Goal: Task Accomplishment & Management: Manage account settings

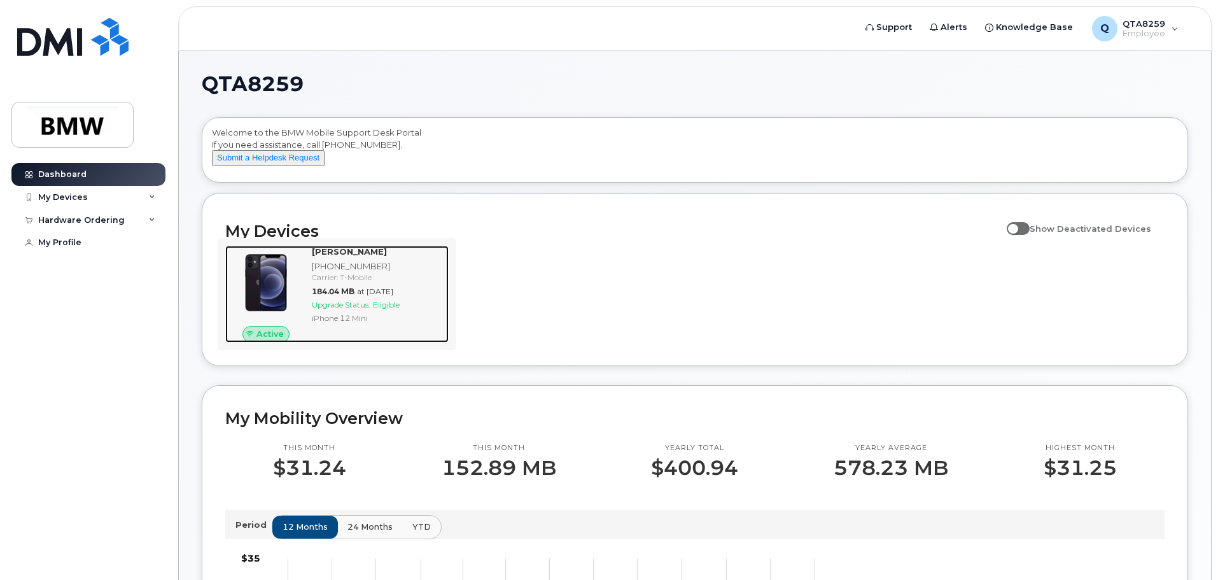
click at [284, 299] on img at bounding box center [265, 282] width 61 height 61
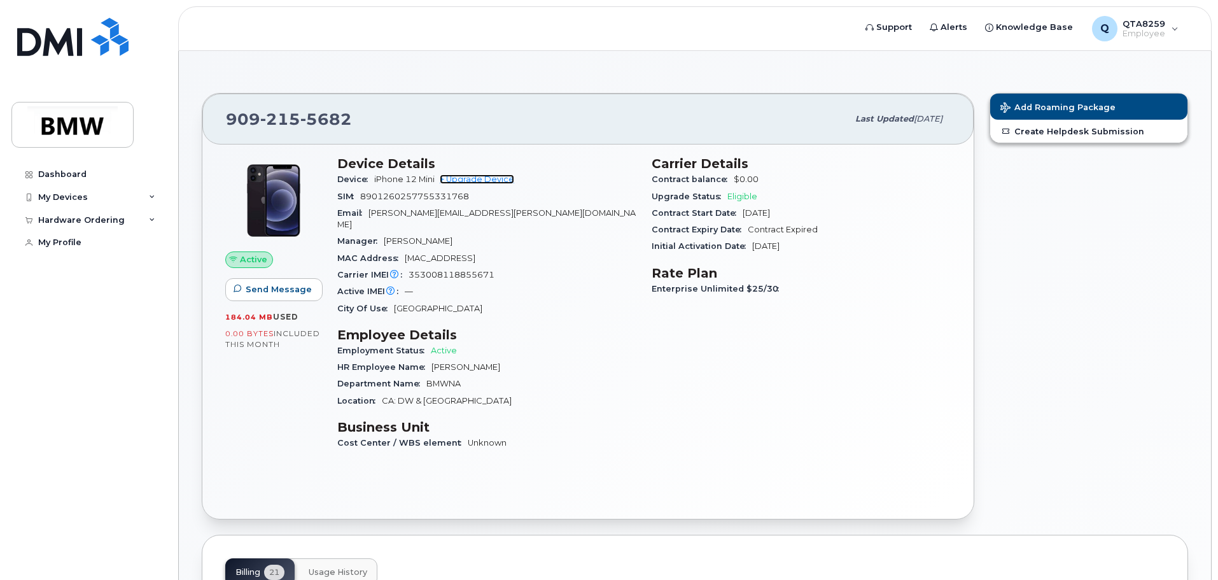
click at [489, 174] on link "+ Upgrade Device" at bounding box center [477, 179] width 74 height 10
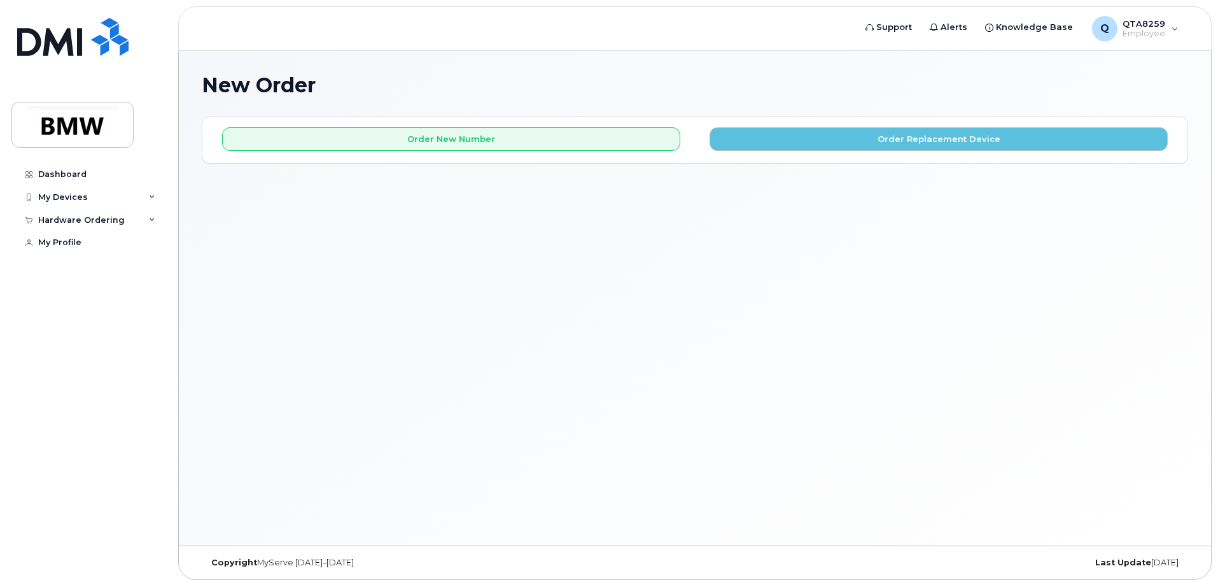
click at [658, 244] on div "New Order × Share This Order If you want to allow others to create or edit orde…" at bounding box center [695, 298] width 1032 height 494
click at [158, 197] on div "My Devices" at bounding box center [88, 197] width 154 height 23
click at [152, 221] on icon at bounding box center [152, 220] width 6 height 6
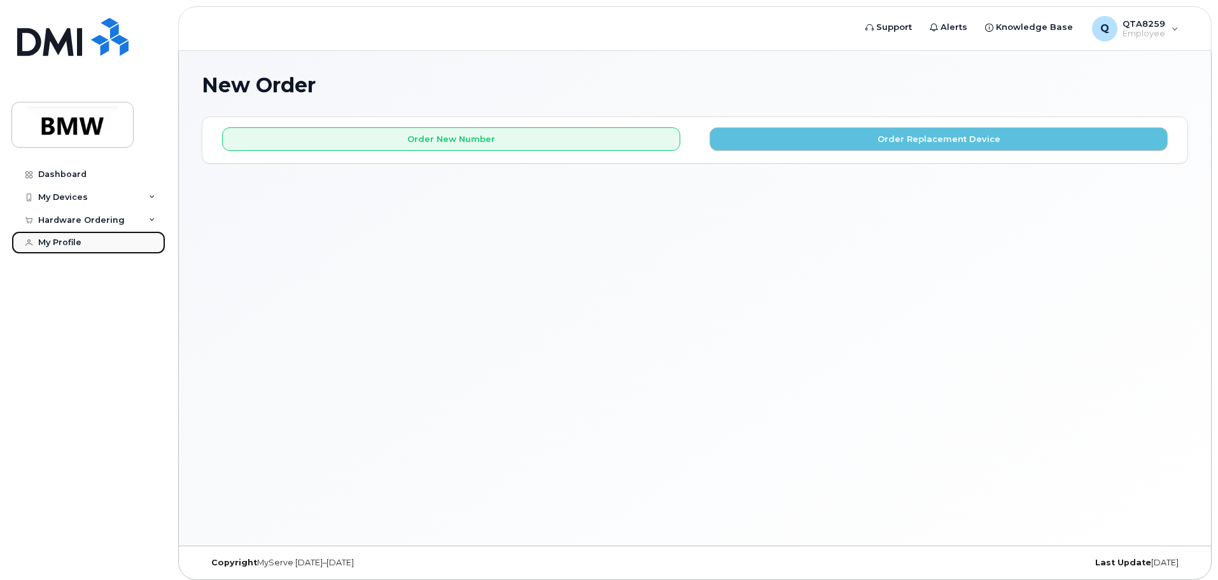
click at [56, 240] on div "My Profile" at bounding box center [59, 242] width 43 height 10
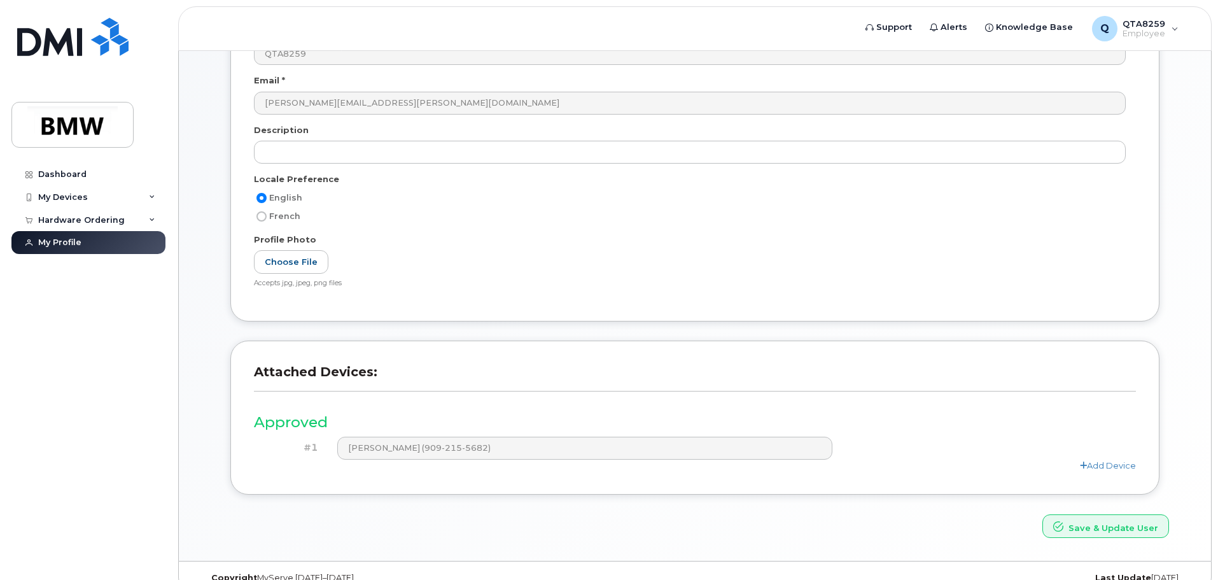
scroll to position [176, 0]
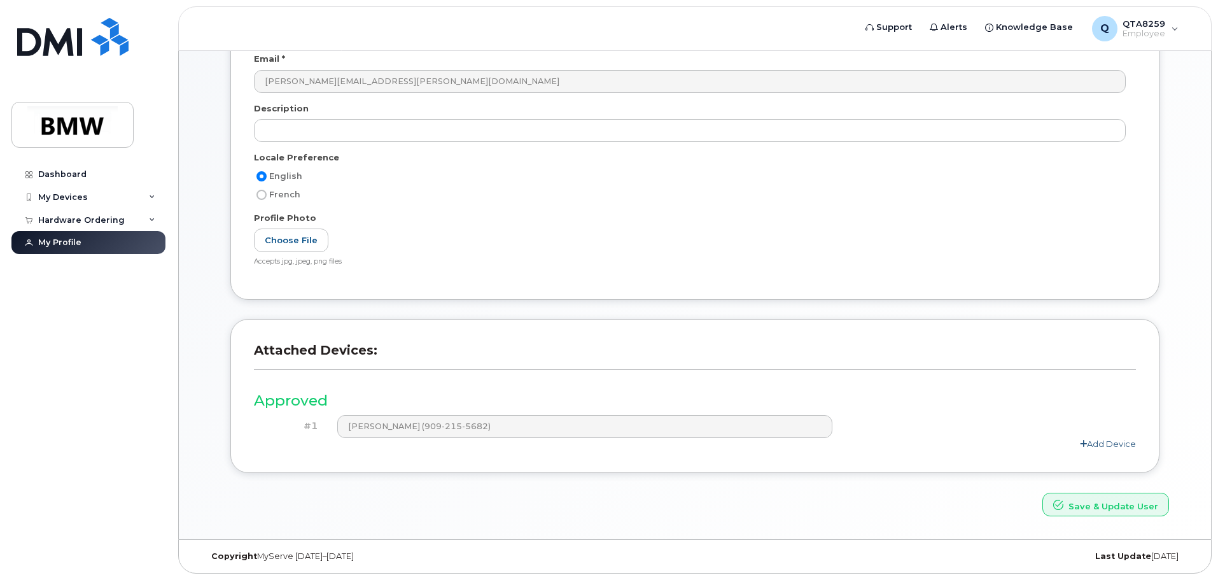
click at [1103, 445] on link "Add Device" at bounding box center [1108, 443] width 56 height 10
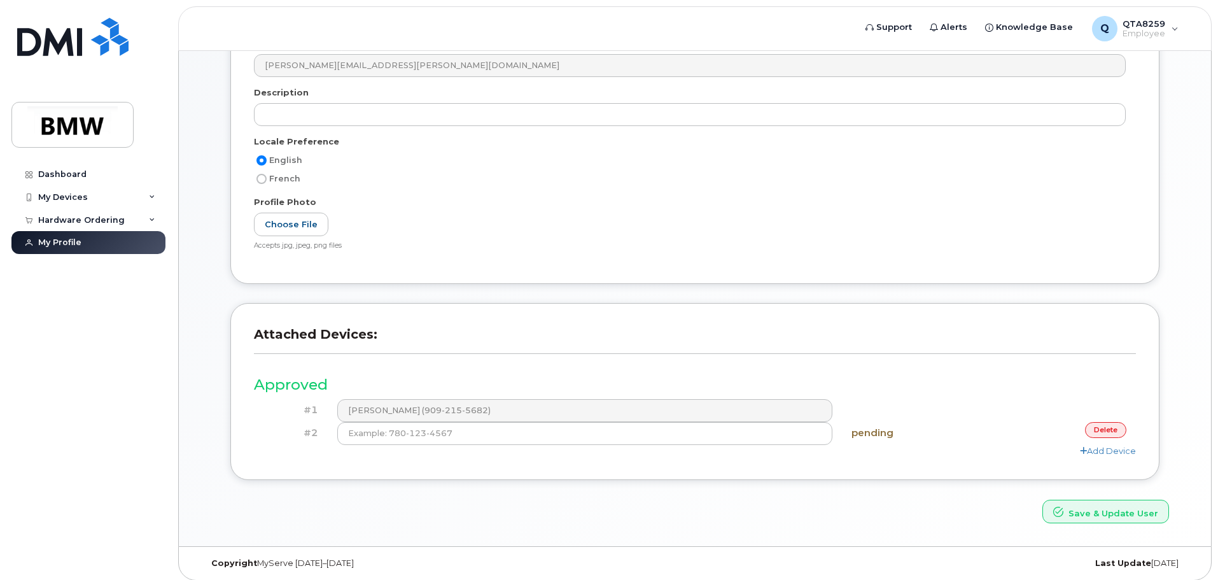
scroll to position [199, 0]
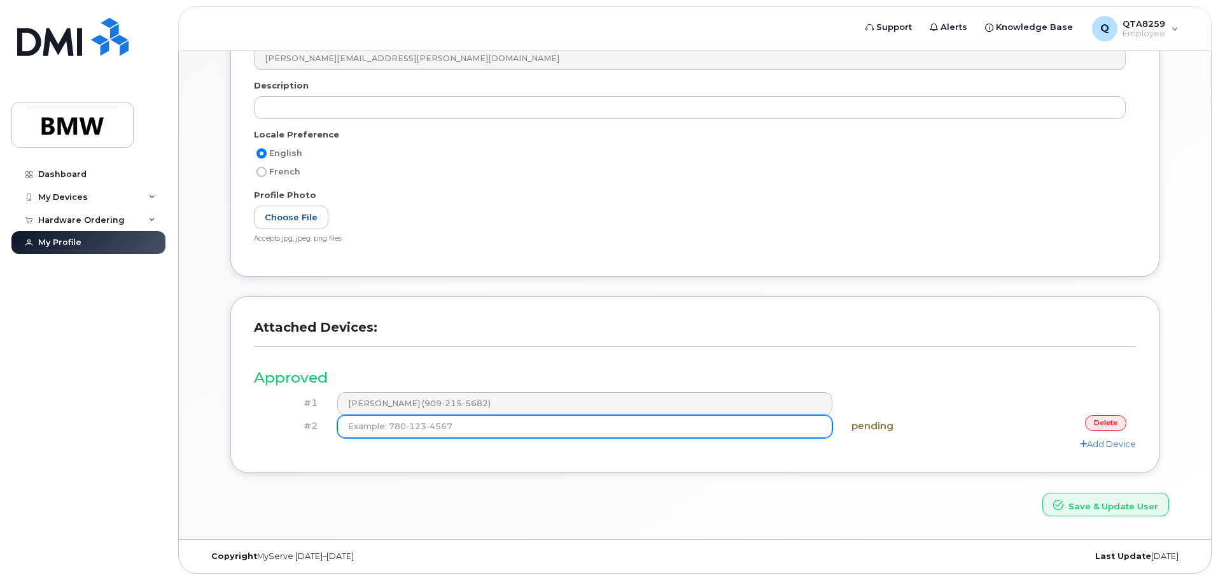
click at [549, 427] on input at bounding box center [585, 426] width 496 height 23
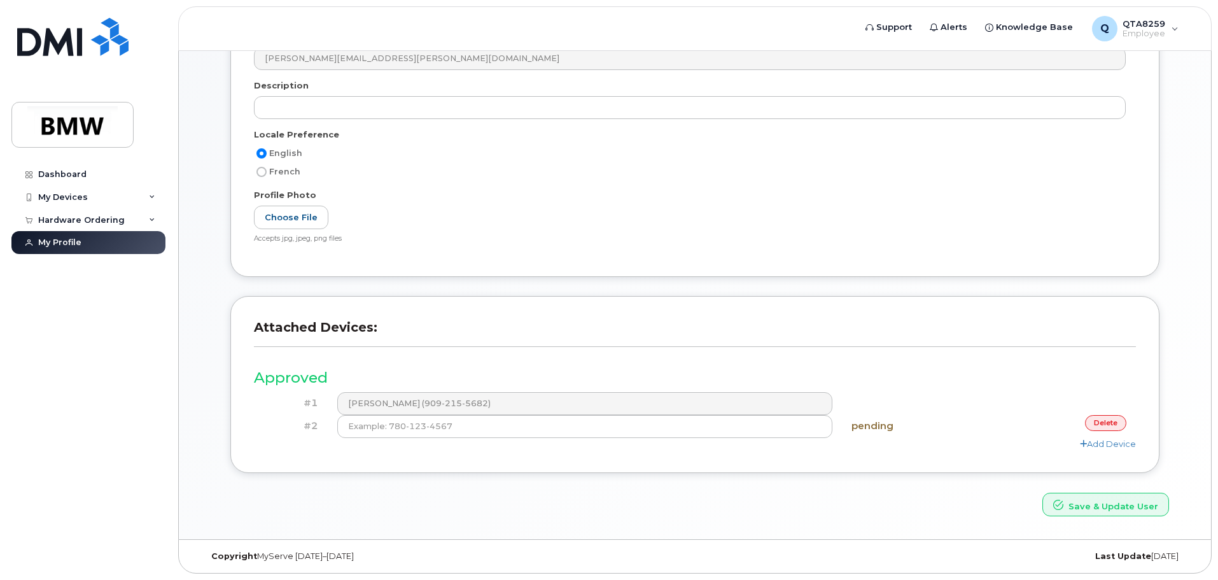
click at [1100, 430] on div "#2 pending delete" at bounding box center [695, 426] width 882 height 23
click at [1105, 425] on link "delete" at bounding box center [1105, 423] width 41 height 16
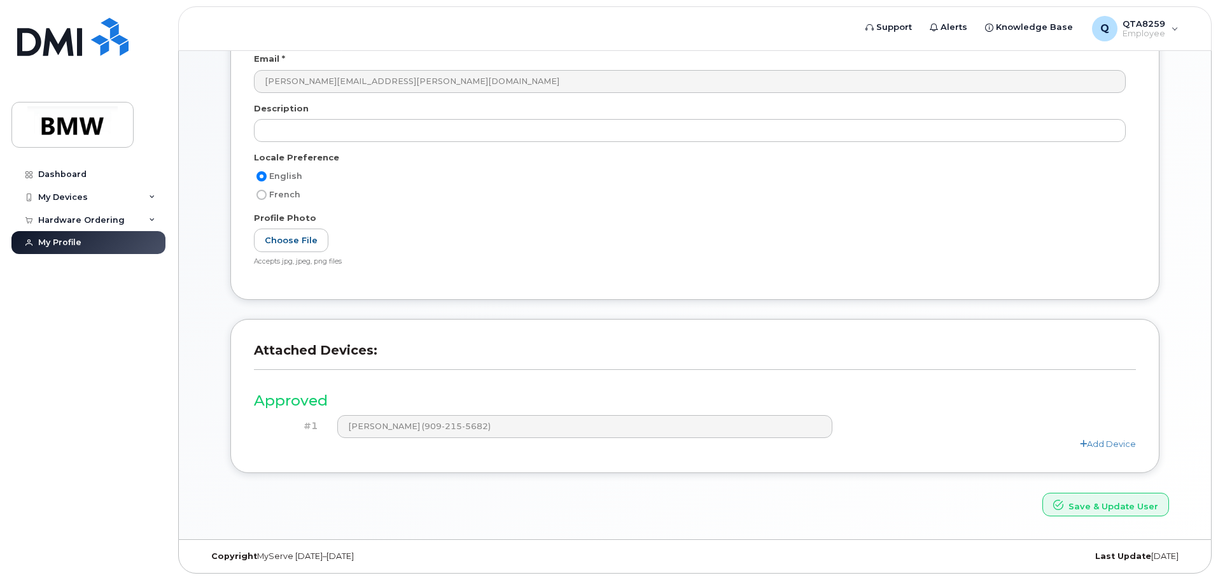
scroll to position [0, 0]
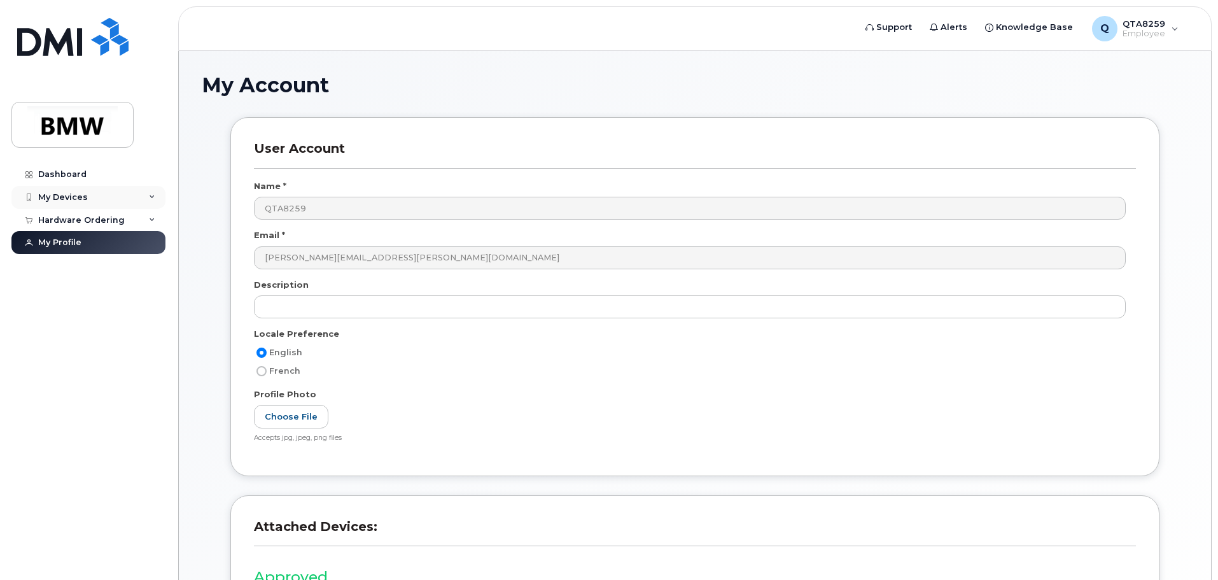
click at [66, 191] on div "My Devices" at bounding box center [88, 197] width 154 height 23
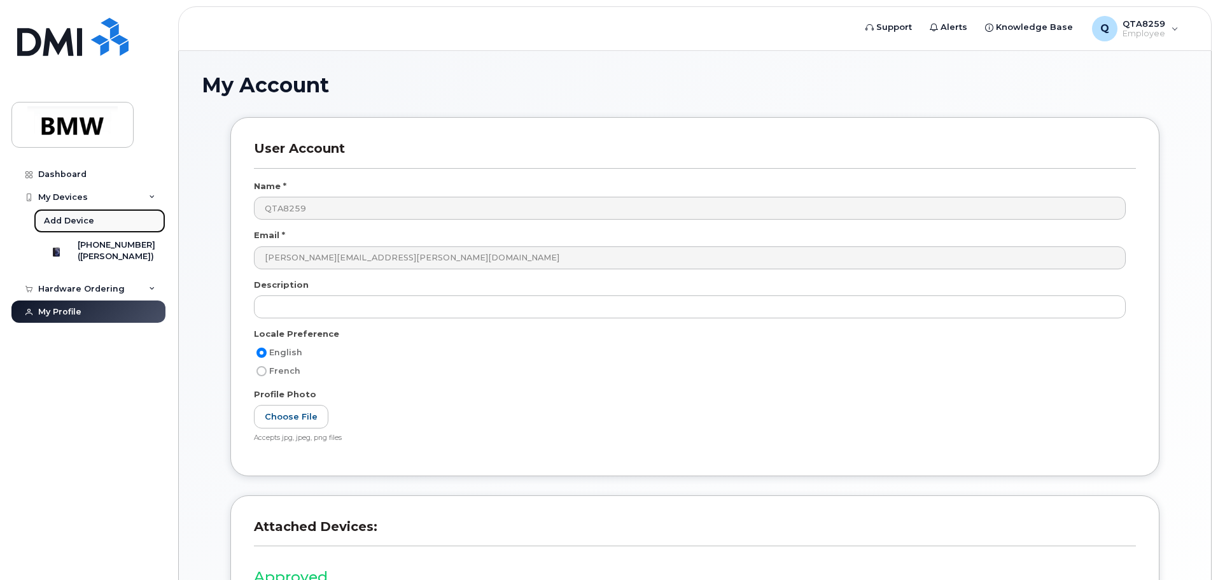
click at [61, 221] on div "Add Device" at bounding box center [69, 220] width 50 height 11
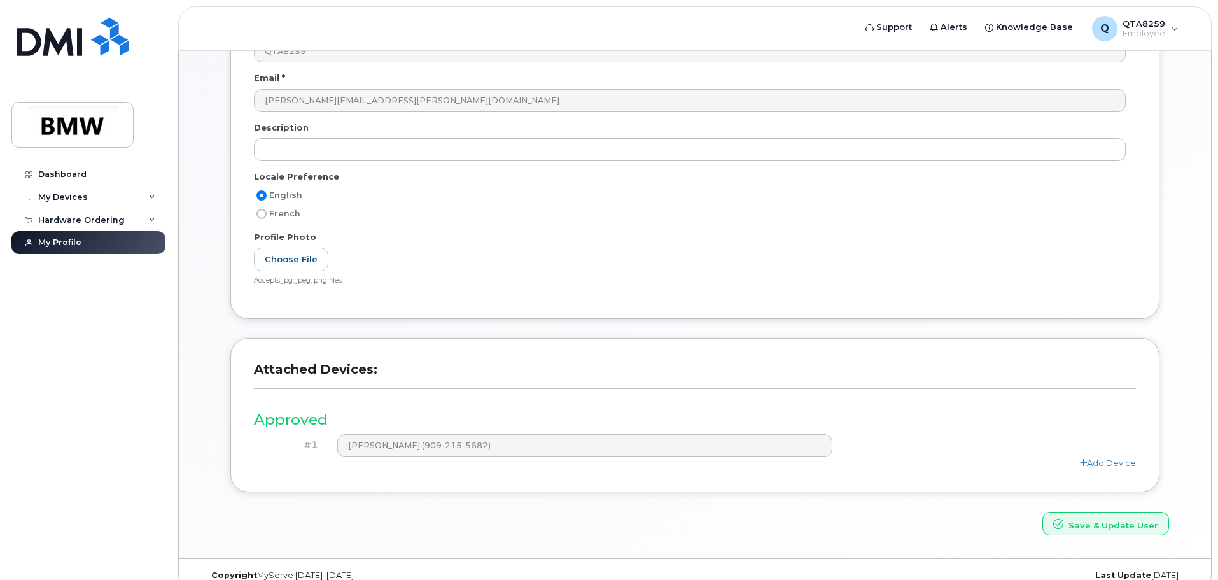
scroll to position [176, 0]
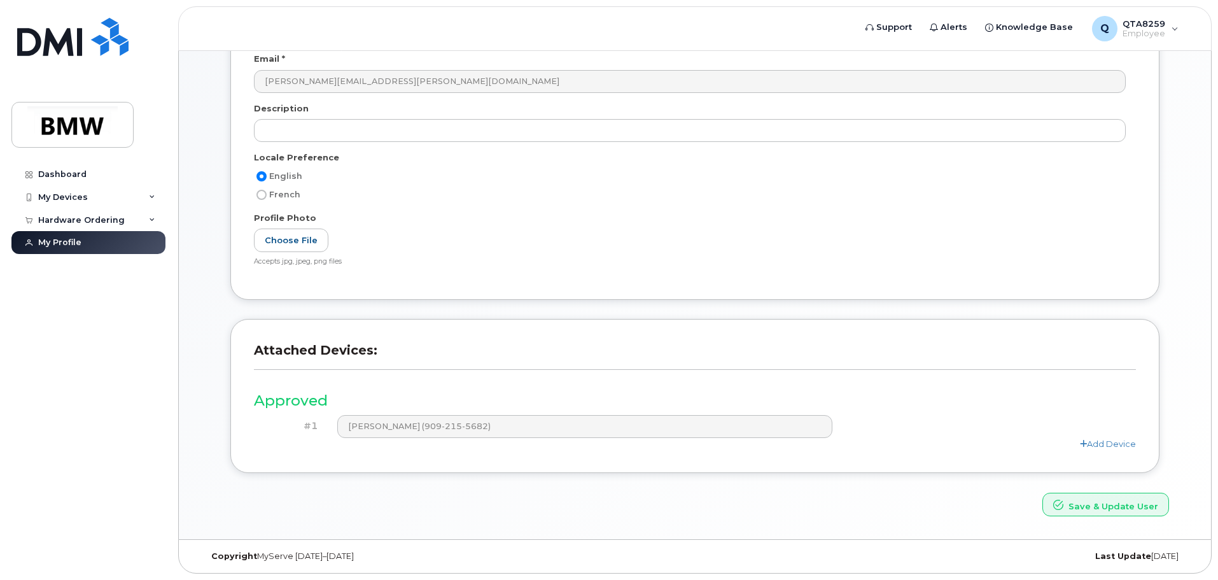
drag, startPoint x: 279, startPoint y: 401, endPoint x: 345, endPoint y: 400, distance: 65.5
click at [333, 401] on h3 "Approved" at bounding box center [695, 401] width 882 height 16
click at [346, 398] on h3 "Approved" at bounding box center [695, 401] width 882 height 16
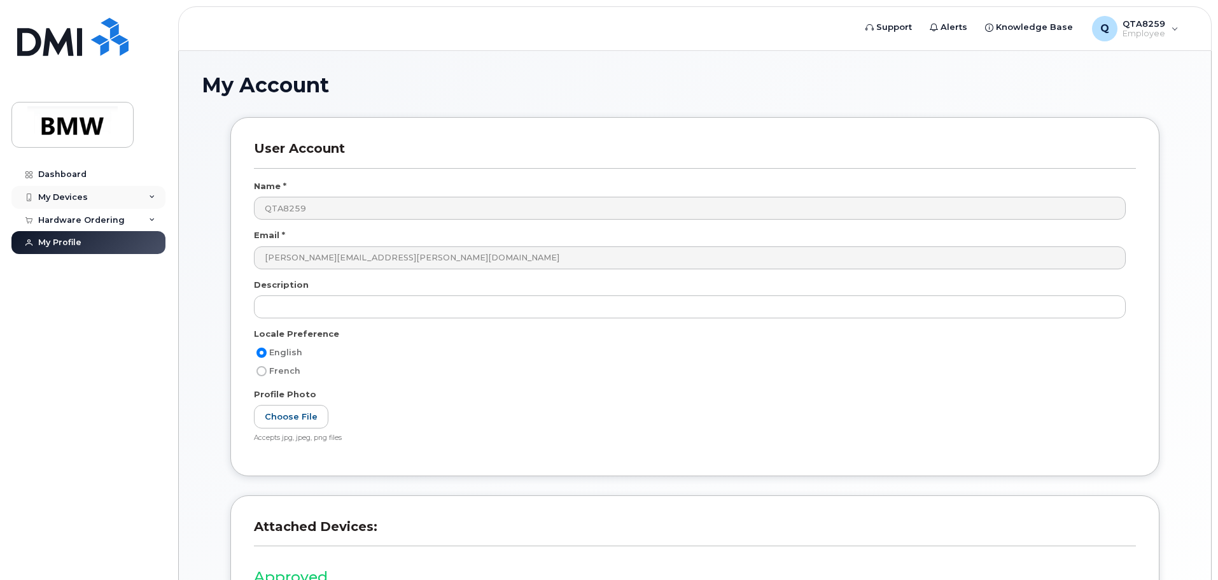
click at [125, 198] on div "My Devices" at bounding box center [88, 197] width 154 height 23
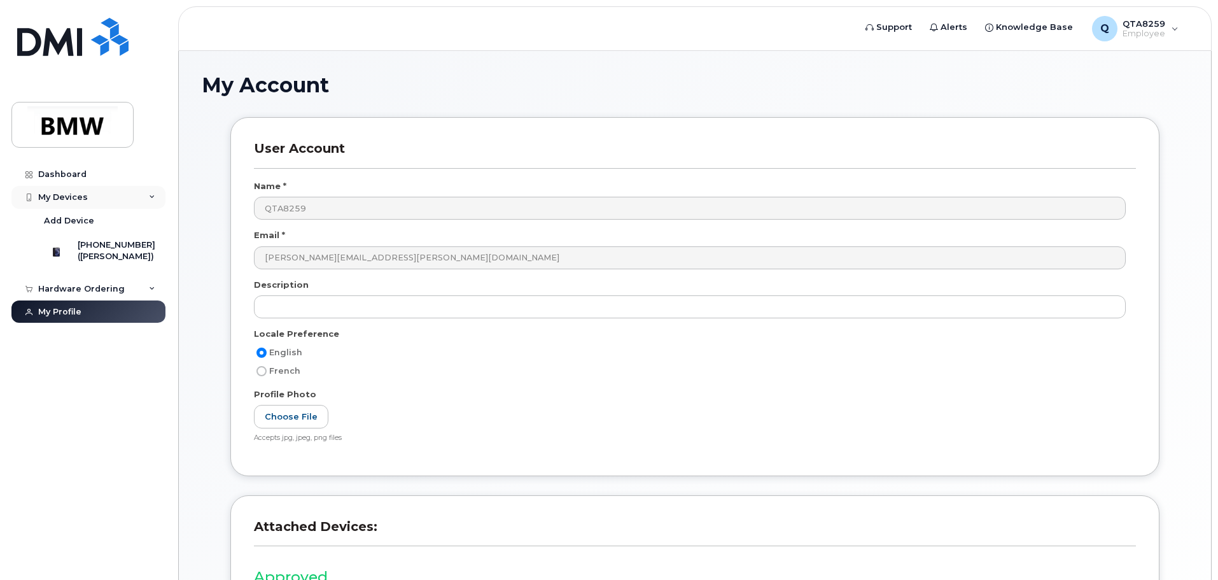
click at [138, 199] on div "My Devices" at bounding box center [88, 197] width 154 height 23
